Goal: Check status: Check status

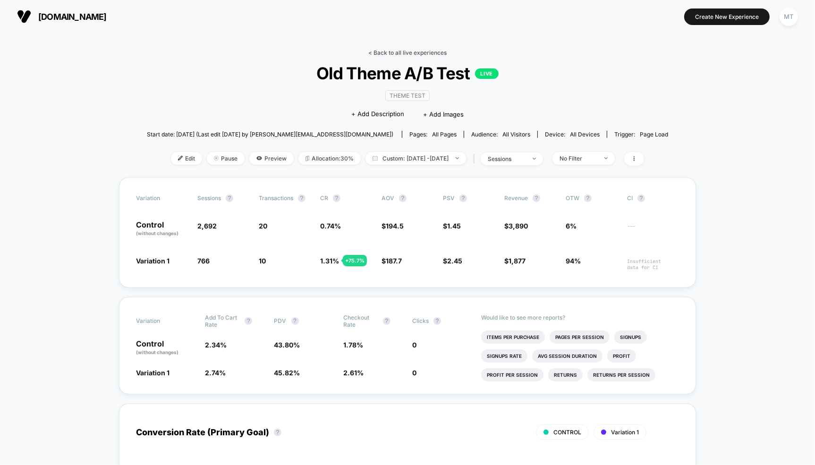
click at [416, 52] on link "< Back to all live experiences" at bounding box center [407, 52] width 78 height 7
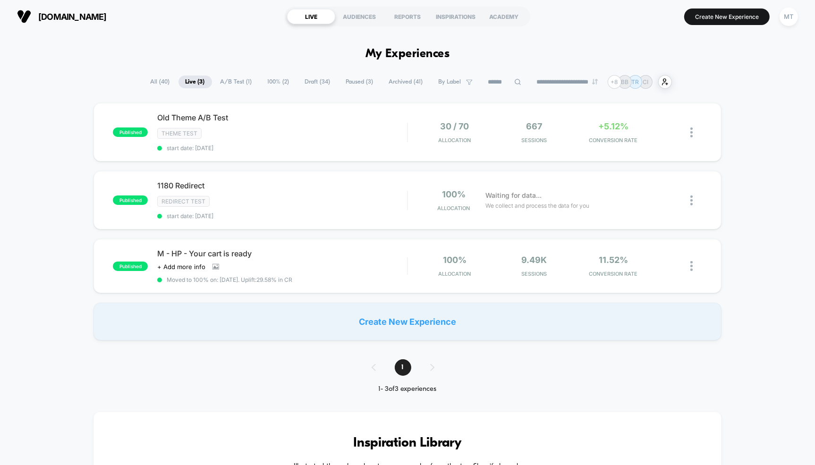
click at [313, 84] on span "Draft ( 34 )" at bounding box center [318, 82] width 40 height 13
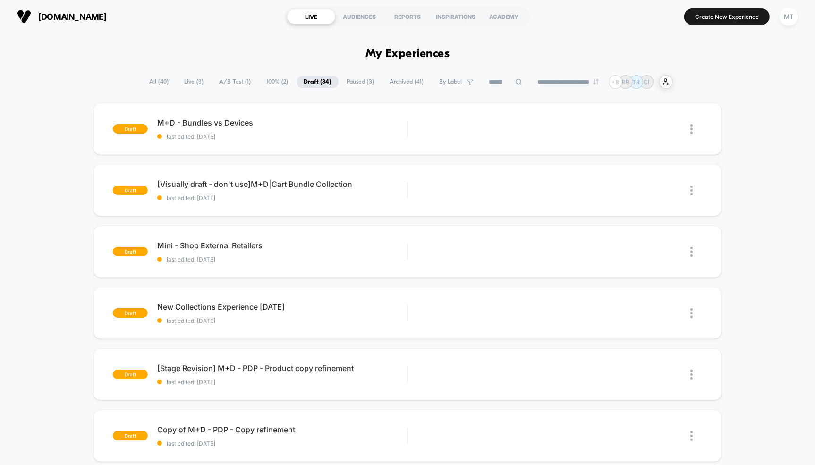
click at [406, 82] on span "Archived ( 41 )" at bounding box center [407, 82] width 48 height 13
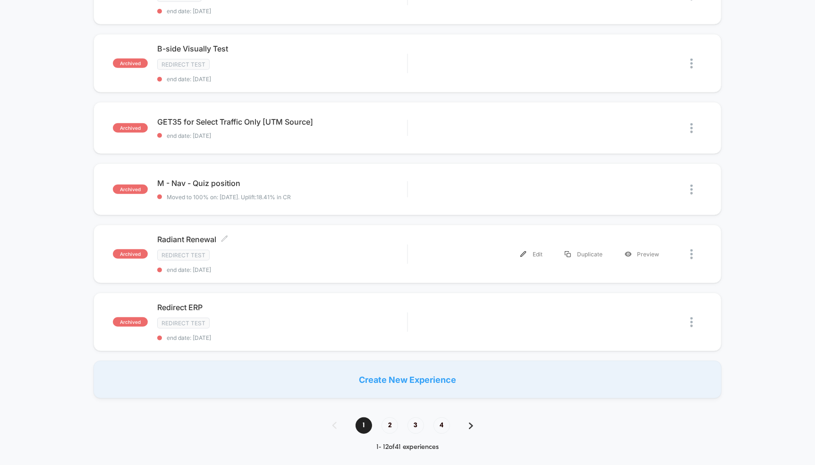
scroll to position [536, 0]
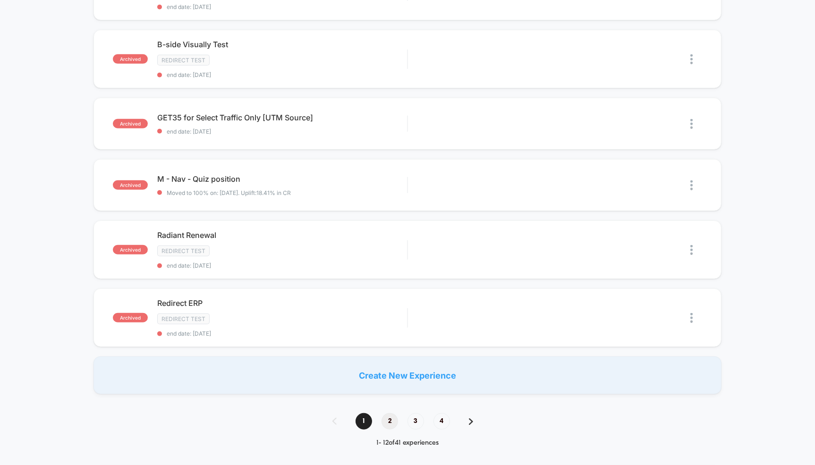
click at [387, 413] on span "2" at bounding box center [389, 421] width 17 height 17
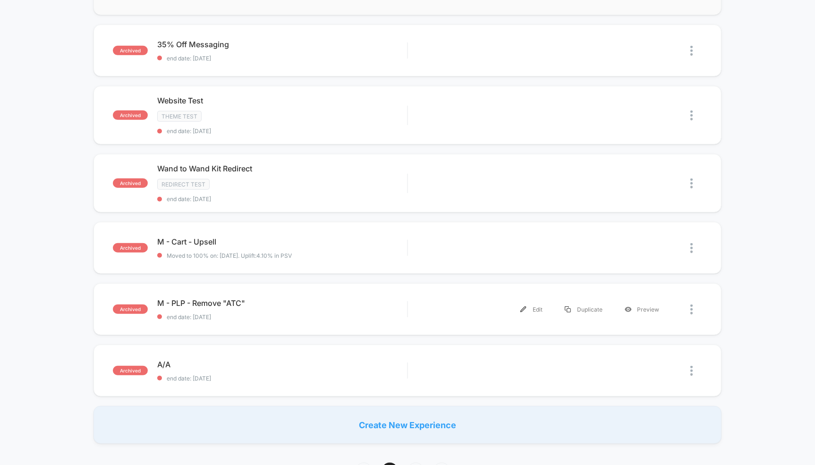
scroll to position [488, 0]
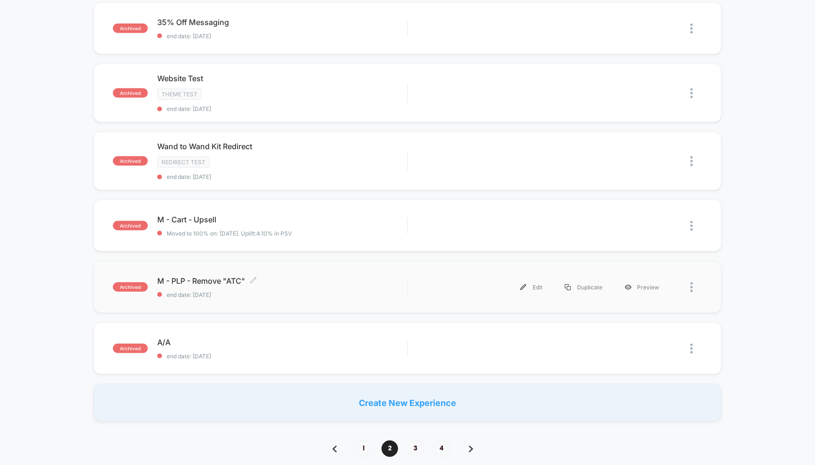
click at [345, 279] on span "M - PLP - Remove "ATC" Click to edit experience details" at bounding box center [282, 280] width 250 height 9
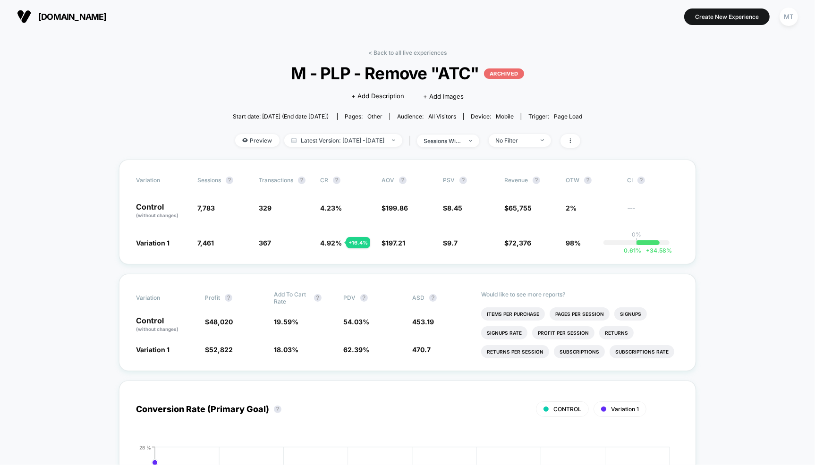
click at [421, 50] on link "< Back to all live experiences" at bounding box center [407, 52] width 78 height 7
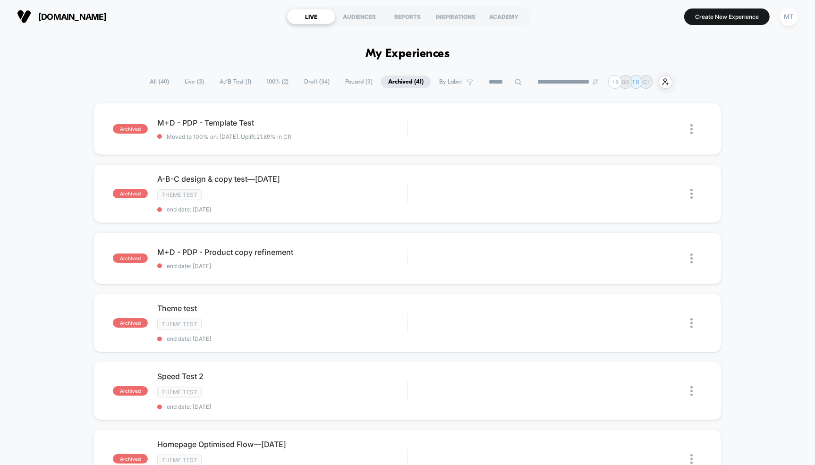
click at [191, 85] on span "Live ( 3 )" at bounding box center [194, 82] width 34 height 13
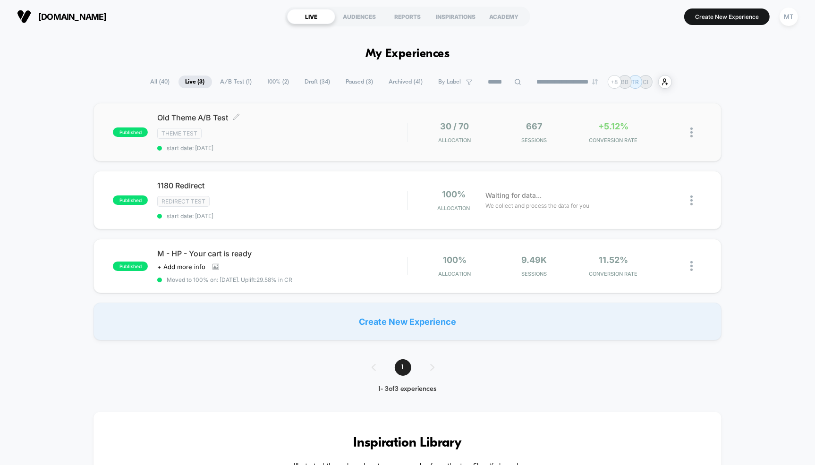
click at [316, 133] on div "Theme Test" at bounding box center [282, 133] width 250 height 11
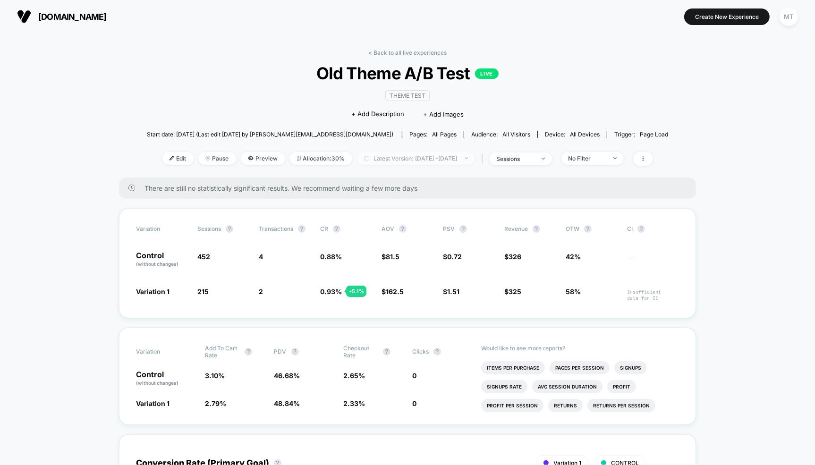
click at [430, 159] on span "Latest Version: [DATE] - [DATE]" at bounding box center [416, 158] width 118 height 13
select select "*"
select select "****"
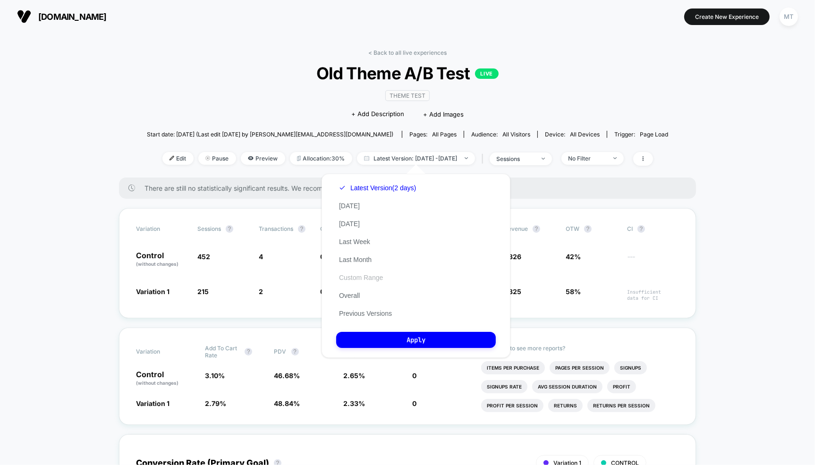
click at [366, 276] on button "Custom Range" at bounding box center [361, 277] width 50 height 8
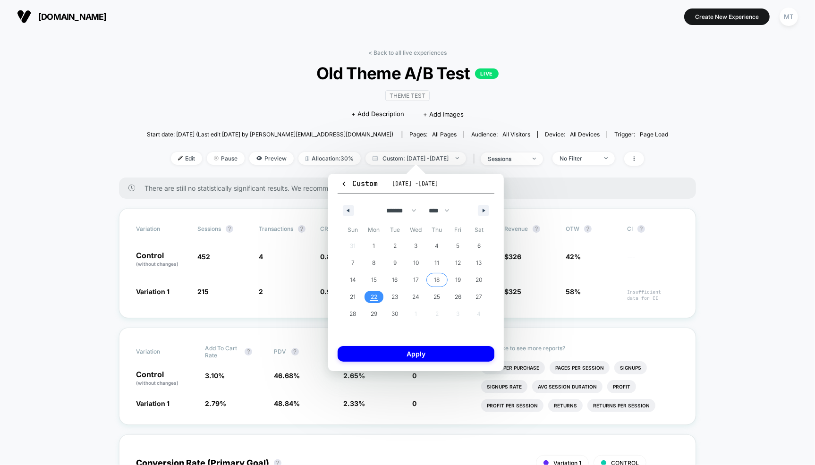
click at [444, 278] on span "18" at bounding box center [436, 280] width 21 height 12
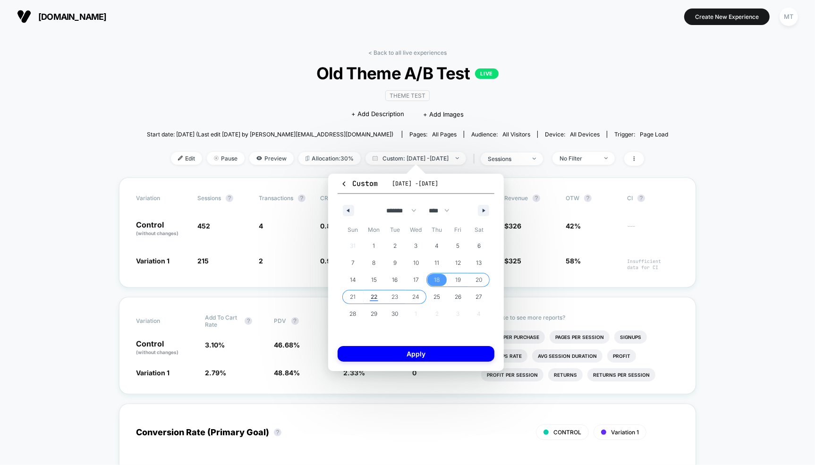
click at [404, 302] on span "23" at bounding box center [394, 297] width 21 height 12
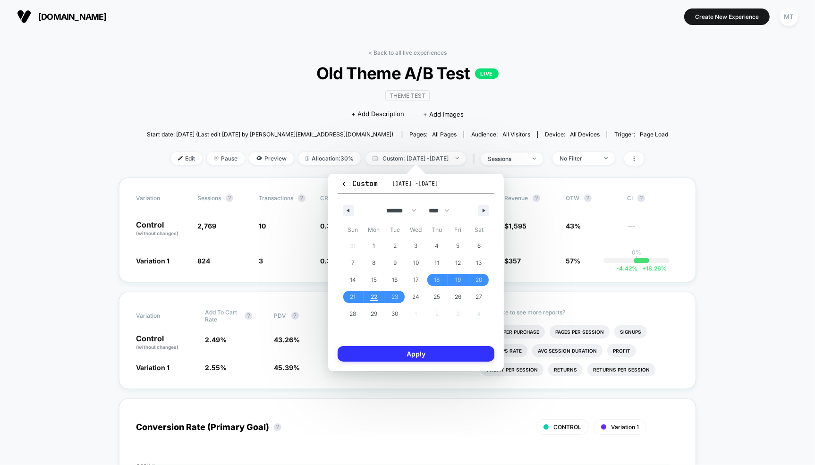
click at [431, 353] on button "Apply" at bounding box center [415, 354] width 157 height 16
